Goal: Book appointment/travel/reservation

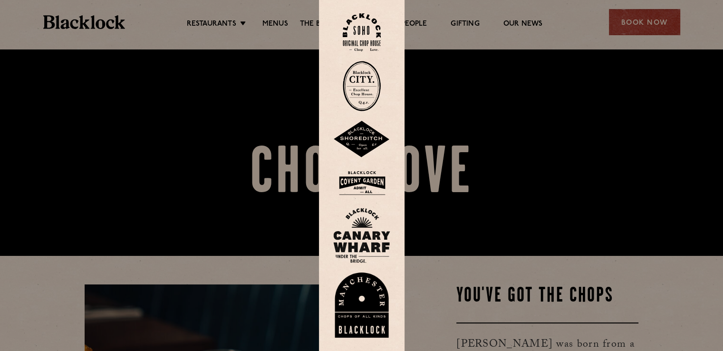
scroll to position [95, 0]
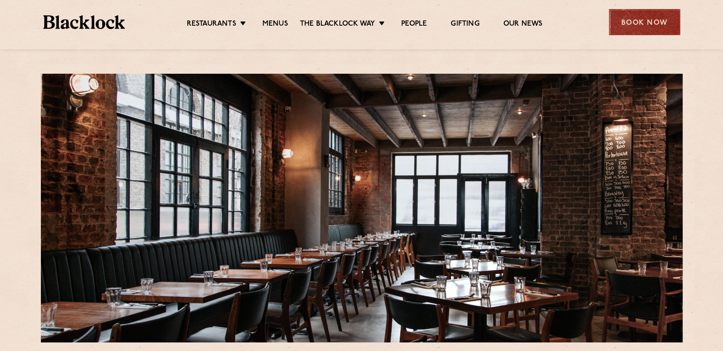
click at [643, 23] on div "Book Now" at bounding box center [644, 22] width 71 height 26
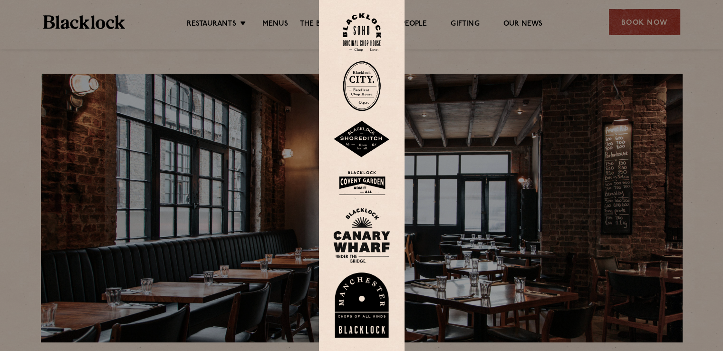
click at [378, 139] on img at bounding box center [361, 139] width 57 height 37
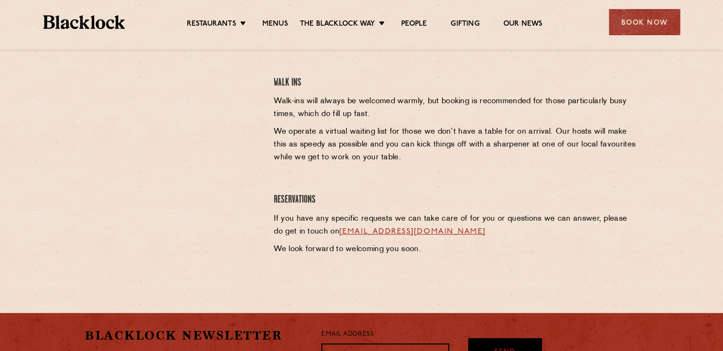
scroll to position [285, 0]
